Goal: Task Accomplishment & Management: Use online tool/utility

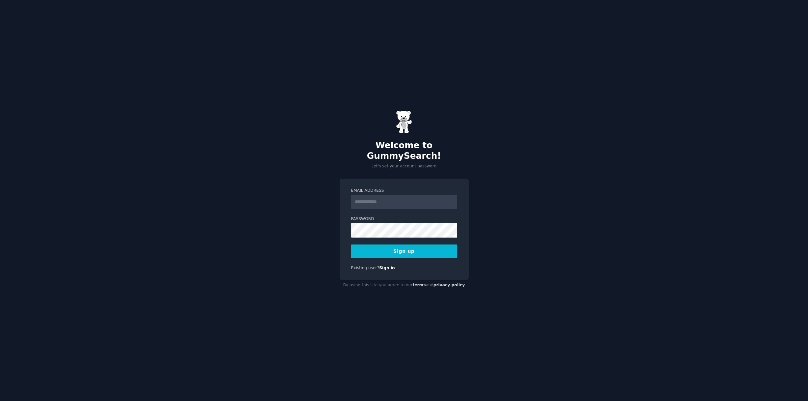
click at [379, 196] on input "Email Address" at bounding box center [404, 202] width 106 height 14
type input "**********"
click at [403, 244] on button "Sign up" at bounding box center [404, 251] width 106 height 14
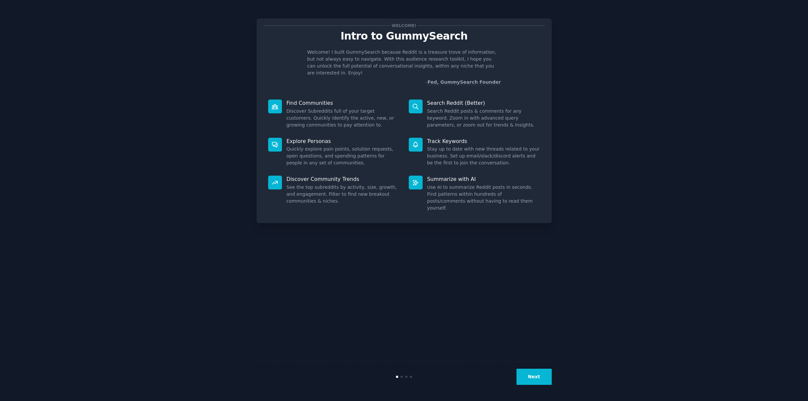
click at [541, 374] on button "Next" at bounding box center [533, 377] width 35 height 16
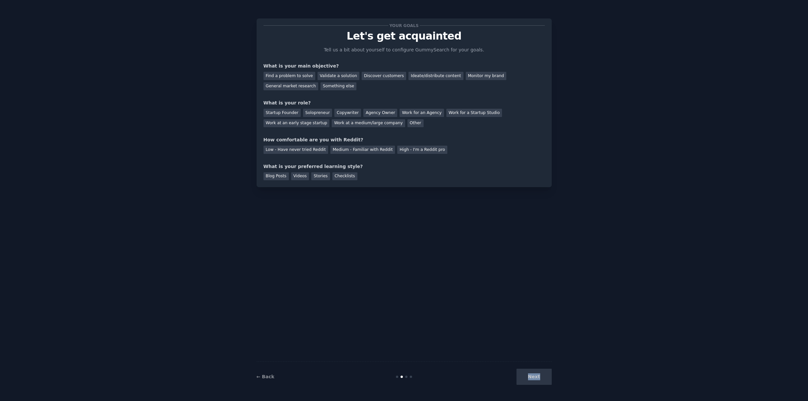
click at [541, 374] on div "Next" at bounding box center [502, 377] width 98 height 16
click at [198, 103] on div "Your goals Let's get acquainted Tell us a bit about yourself to configure Gummy…" at bounding box center [403, 200] width 789 height 382
click at [362, 74] on div "Discover customers" at bounding box center [384, 76] width 44 height 8
click at [471, 77] on div "Monitor my brand" at bounding box center [486, 76] width 41 height 8
click at [382, 77] on div "Discover customers" at bounding box center [384, 76] width 44 height 8
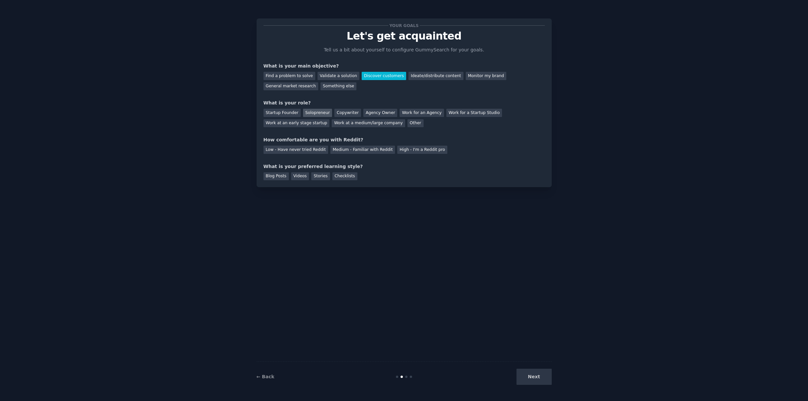
click at [313, 111] on div "Solopreneur" at bounding box center [317, 113] width 29 height 8
click at [341, 151] on div "Medium - Familiar with Reddit" at bounding box center [362, 150] width 65 height 8
click at [271, 175] on div "Blog Posts" at bounding box center [275, 176] width 25 height 8
click at [529, 380] on button "Next" at bounding box center [533, 377] width 35 height 16
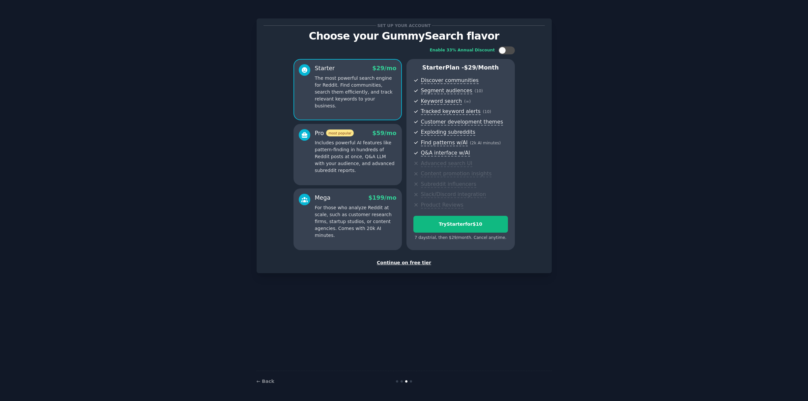
click at [401, 264] on div "Continue on free tier" at bounding box center [403, 262] width 281 height 7
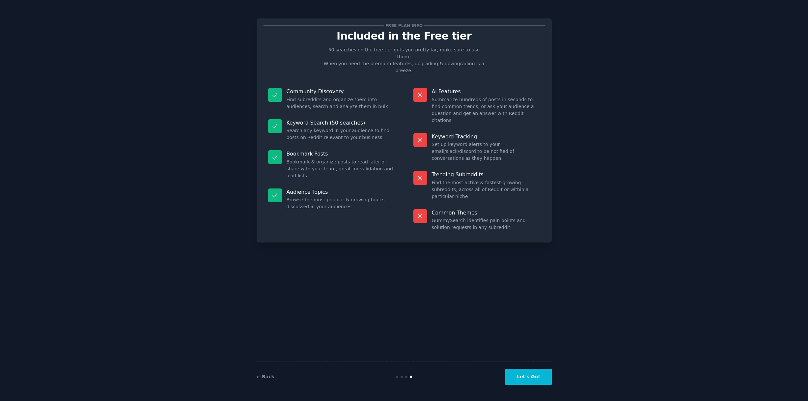
click at [524, 374] on button "Let's Go!" at bounding box center [528, 377] width 46 height 16
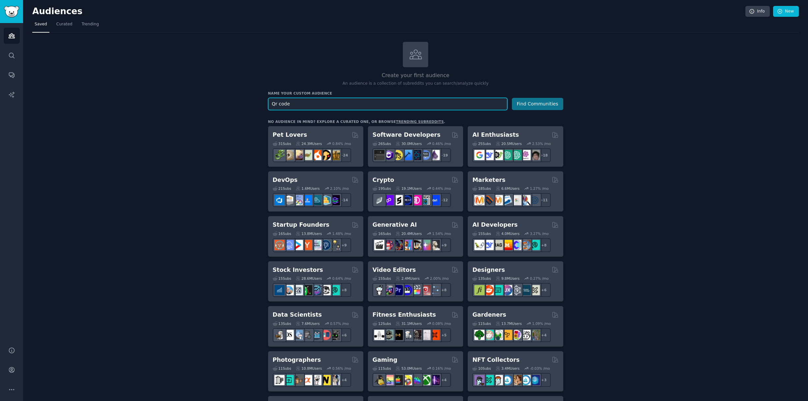
type input "Qr code"
click at [523, 105] on button "Find Communities" at bounding box center [537, 104] width 51 height 12
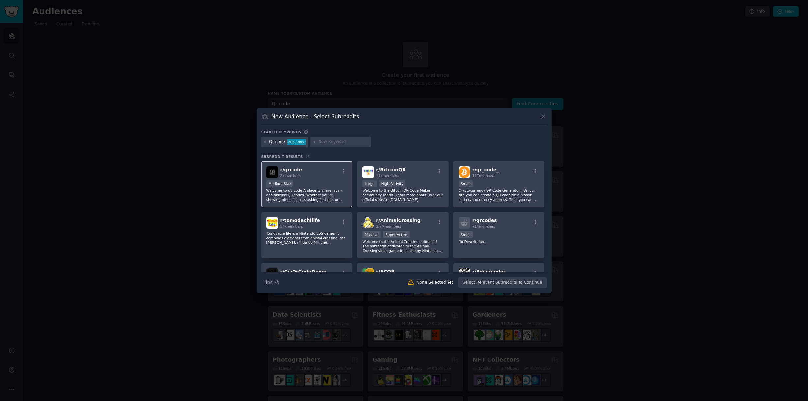
click at [323, 181] on div "Medium Size" at bounding box center [306, 184] width 81 height 8
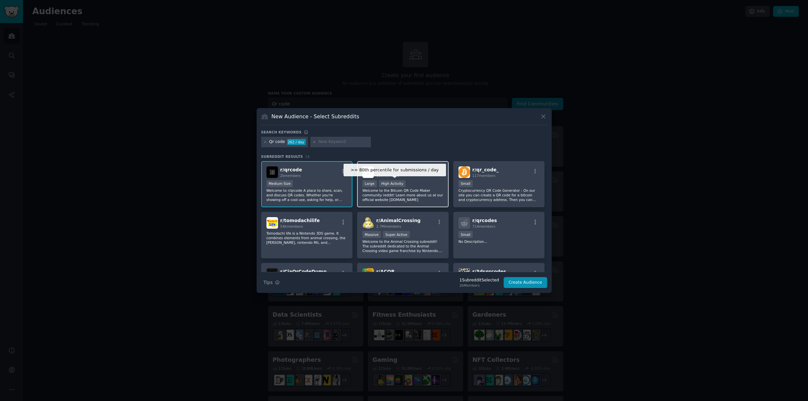
click at [400, 183] on div "High Activity" at bounding box center [392, 183] width 27 height 7
click at [516, 192] on p "Cryptocurrency QR Code Generator - On our site you can create a QR code for a b…" at bounding box center [498, 195] width 81 height 14
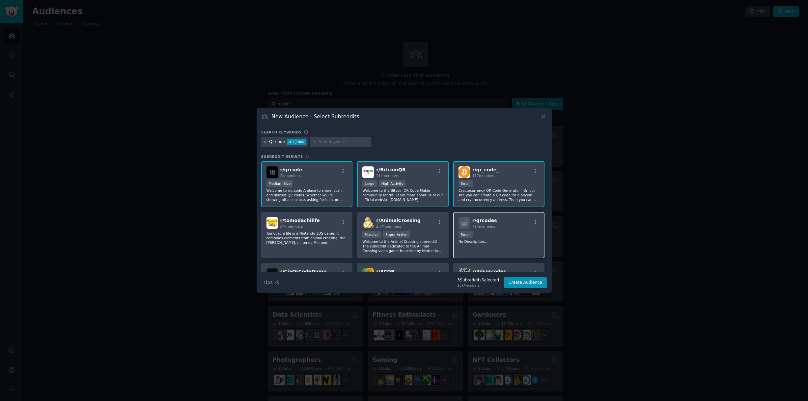
click at [511, 236] on div "Small" at bounding box center [498, 235] width 81 height 8
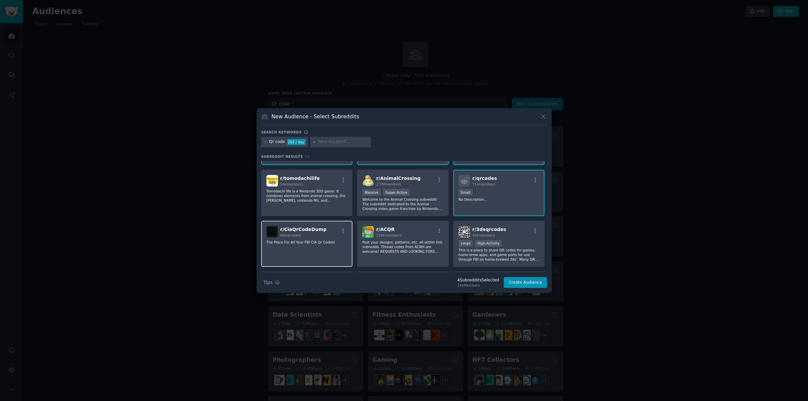
scroll to position [43, 0]
click at [409, 234] on div "r/ ACQR 239k members" at bounding box center [402, 231] width 81 height 12
click at [390, 238] on p "Post your designs, patterns, etc. all within this subreddit. Thread codes from …" at bounding box center [402, 245] width 81 height 14
click at [521, 239] on div ">= 80th percentile for submissions / day Large High Activity" at bounding box center [498, 242] width 81 height 8
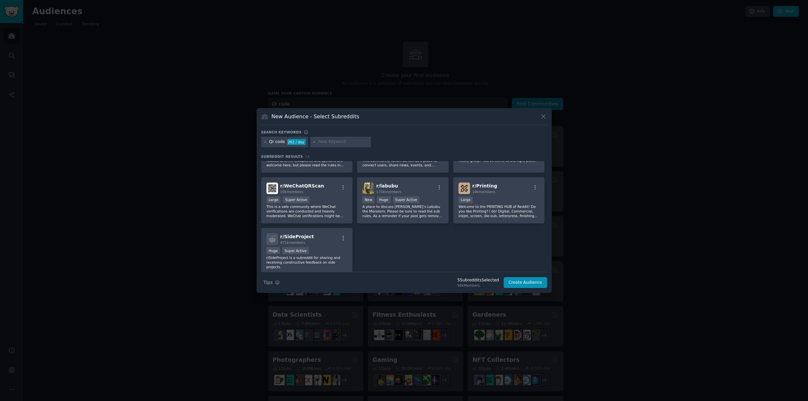
scroll to position [198, 0]
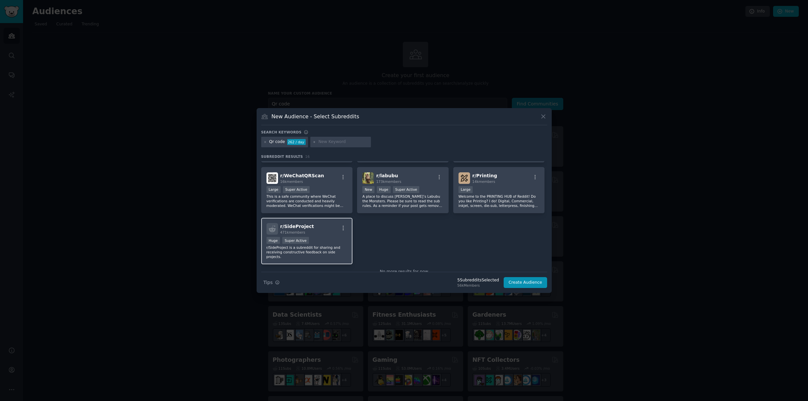
click at [318, 237] on div "Huge Super Active" at bounding box center [306, 241] width 81 height 8
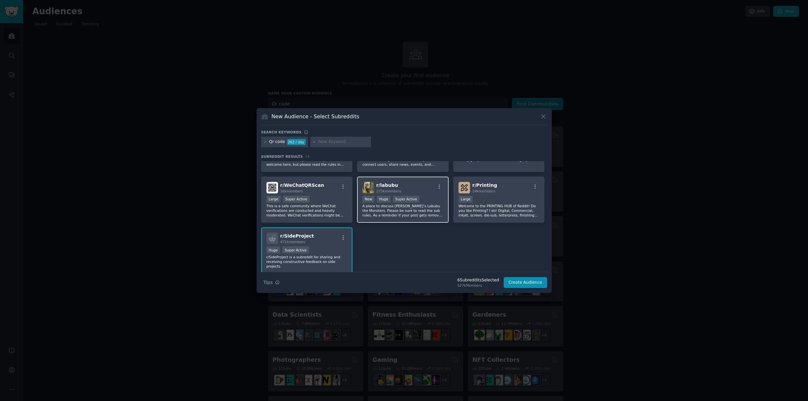
scroll to position [187, 0]
click at [497, 204] on div "10,000 - 100,000 members Large" at bounding box center [498, 200] width 81 height 8
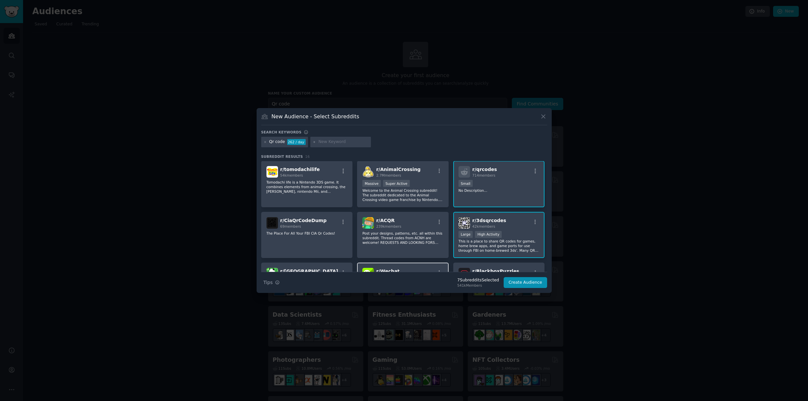
scroll to position [87, 0]
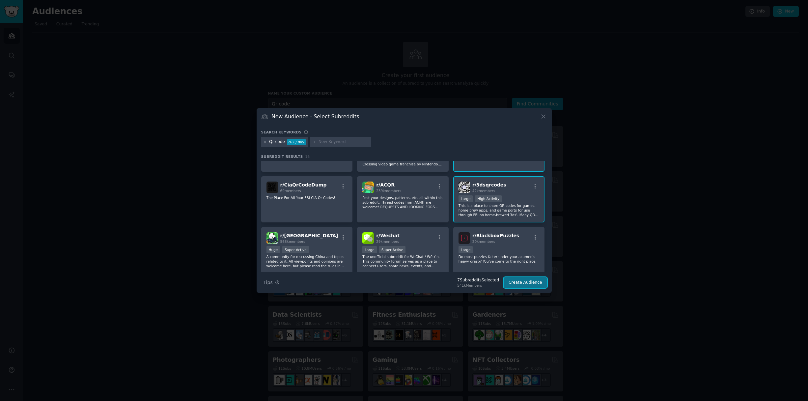
click at [519, 283] on button "Create Audience" at bounding box center [525, 282] width 43 height 11
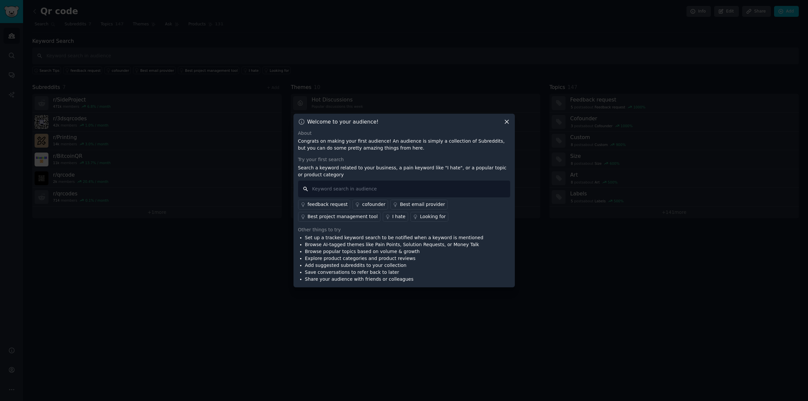
click at [346, 191] on input "text" at bounding box center [404, 188] width 212 height 17
type input "qr code"
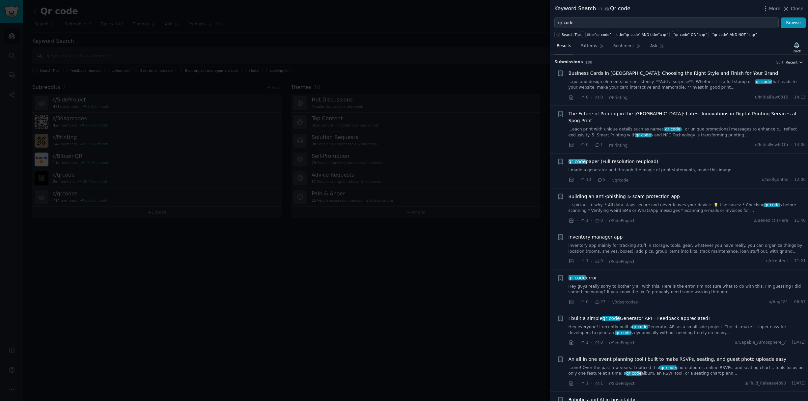
click at [633, 84] on link "...go, and design elements for consistency. **Add a surprise**: Whether it is a…" at bounding box center [686, 85] width 237 height 12
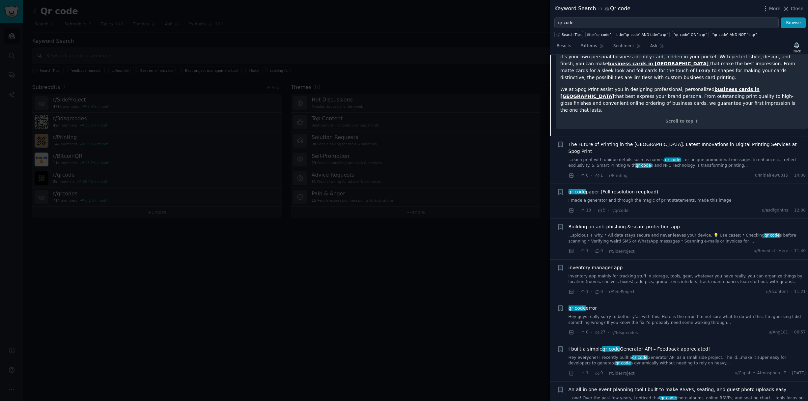
scroll to position [1044, 0]
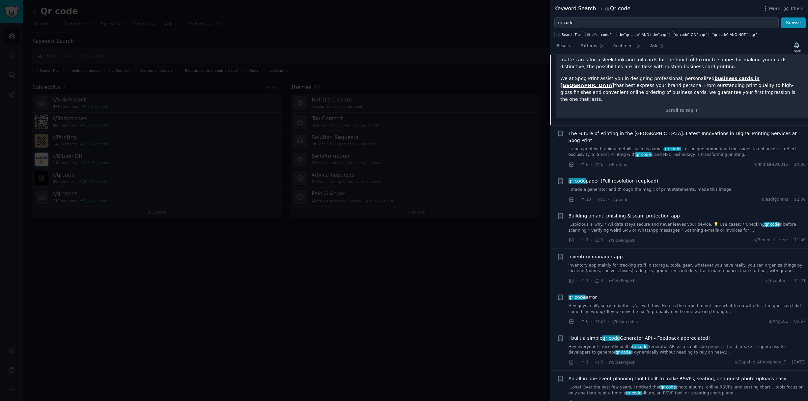
click at [592, 335] on span "I built a simple qr code Generator API – Feedback appreciated!" at bounding box center [639, 338] width 142 height 7
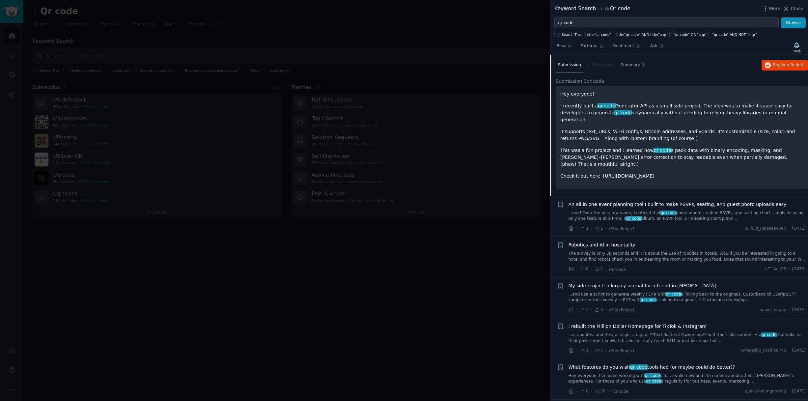
scroll to position [249, 0]
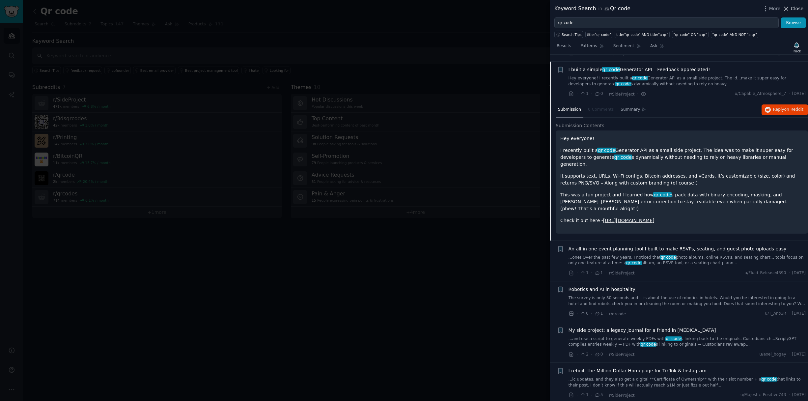
click at [798, 8] on span "Close" at bounding box center [797, 8] width 13 height 7
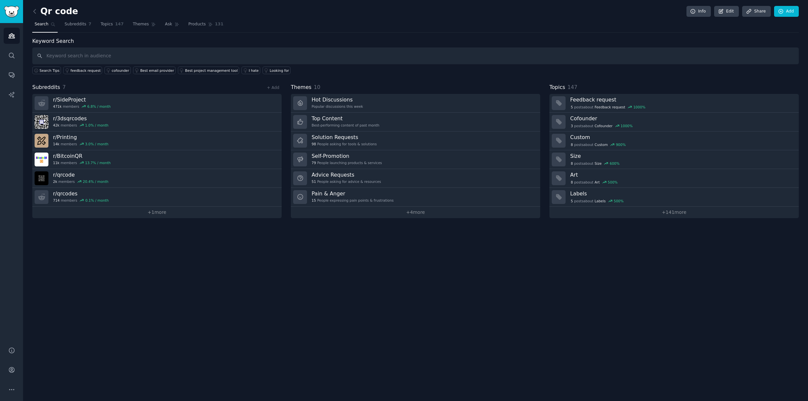
click at [415, 279] on div "Qr code Info Edit Share Add Search Subreddits 7 Topics 147 Themes Ask Products …" at bounding box center [415, 200] width 785 height 401
